Goal: Information Seeking & Learning: Learn about a topic

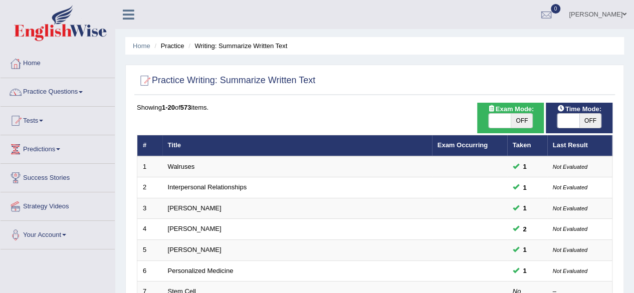
scroll to position [20, 0]
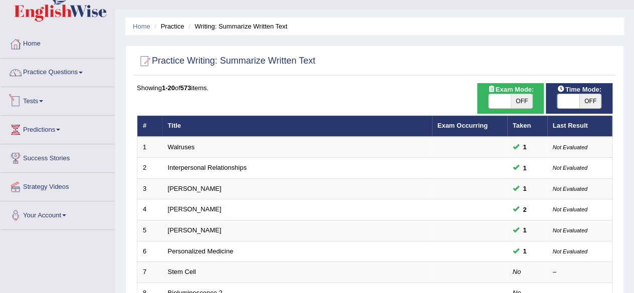
click at [61, 106] on link "Tests" at bounding box center [58, 99] width 114 height 25
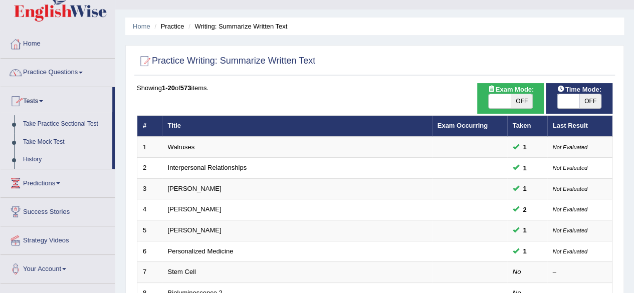
click at [51, 100] on link "Tests" at bounding box center [57, 99] width 112 height 25
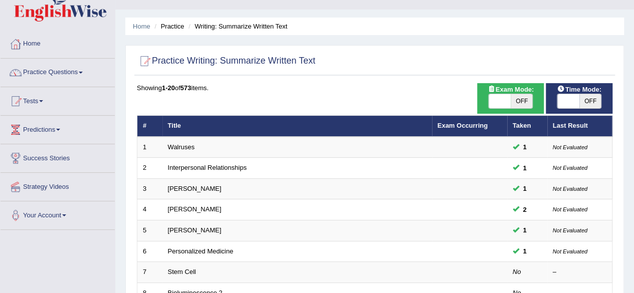
click at [51, 100] on link "Tests" at bounding box center [58, 99] width 114 height 25
click at [48, 105] on link "Tests" at bounding box center [58, 99] width 114 height 25
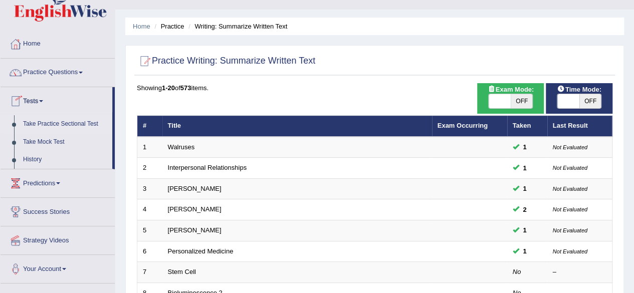
click at [52, 125] on link "Take Practice Sectional Test" at bounding box center [66, 124] width 94 height 18
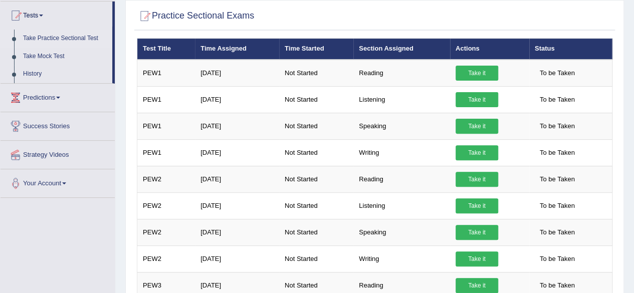
scroll to position [103, 0]
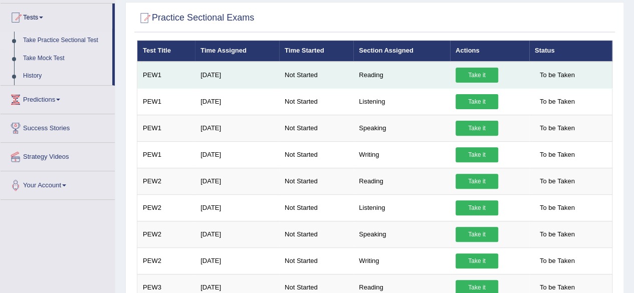
click at [469, 73] on link "Take it" at bounding box center [477, 75] width 43 height 15
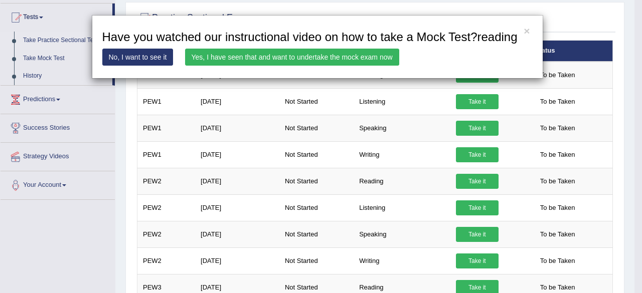
click at [166, 56] on link "No, I want to see it" at bounding box center [137, 57] width 71 height 17
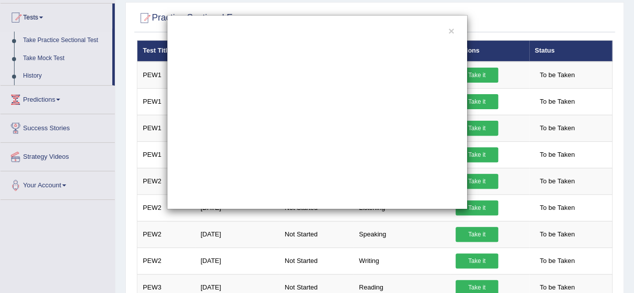
scroll to position [0, 0]
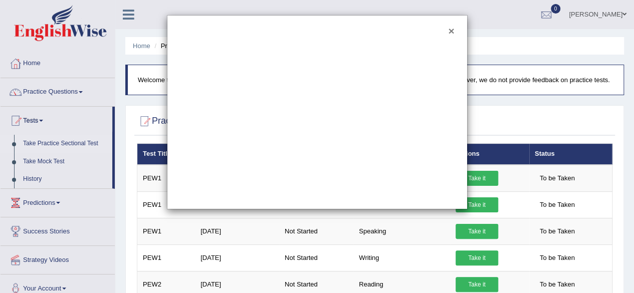
click at [453, 27] on button "×" at bounding box center [451, 31] width 6 height 11
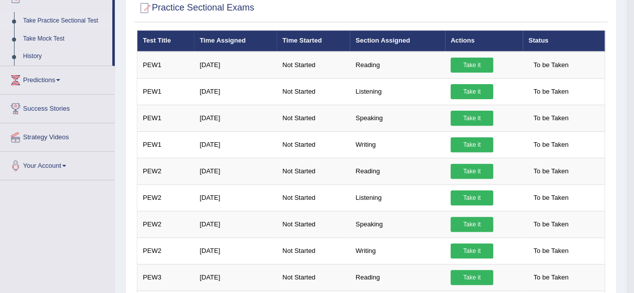
scroll to position [92, 0]
